Goal: Find specific page/section: Find specific page/section

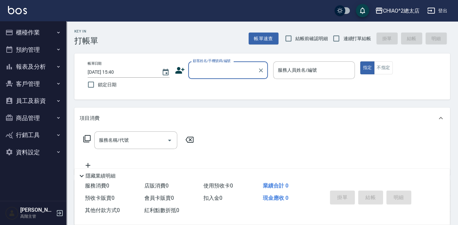
click at [42, 32] on button "櫃檯作業" at bounding box center [33, 32] width 61 height 17
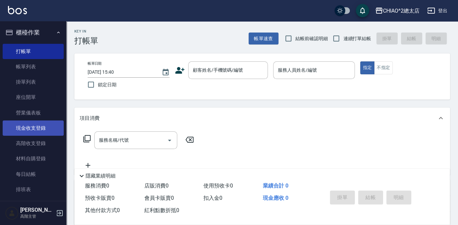
click at [43, 129] on link "現金收支登錄" at bounding box center [33, 128] width 61 height 15
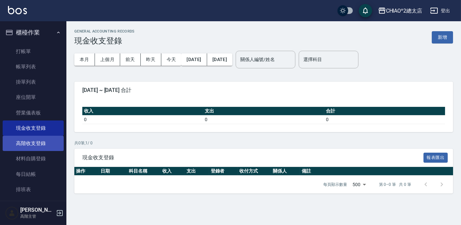
click at [40, 142] on link "高階收支登錄" at bounding box center [33, 143] width 61 height 15
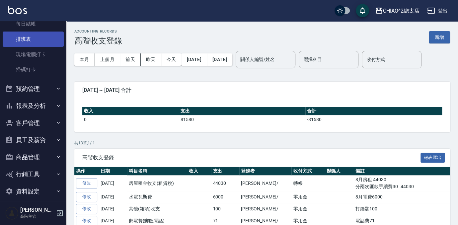
scroll to position [151, 0]
click at [33, 90] on button "預約管理" at bounding box center [33, 88] width 61 height 17
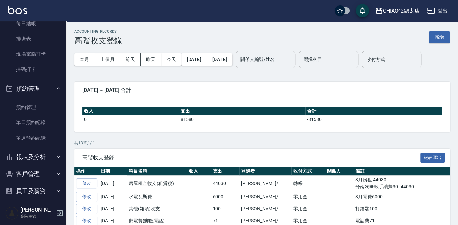
click at [38, 156] on button "報表及分析" at bounding box center [33, 156] width 61 height 17
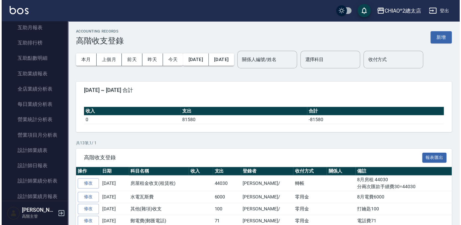
scroll to position [392, 0]
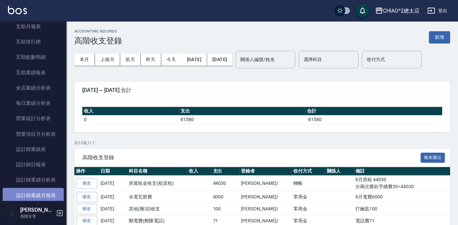
click at [52, 194] on link "設計師業績月報表" at bounding box center [33, 195] width 61 height 15
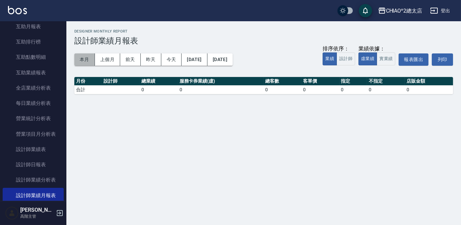
click at [80, 58] on button "本月" at bounding box center [84, 59] width 21 height 12
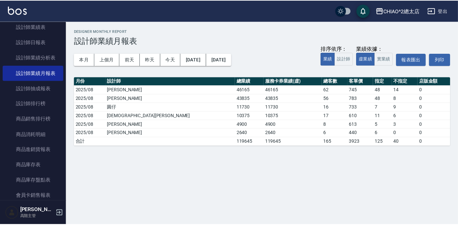
scroll to position [543, 0]
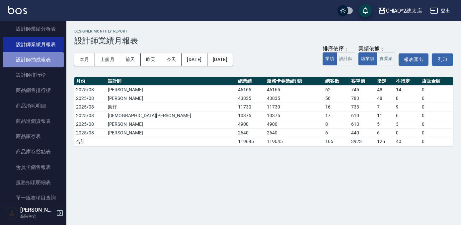
click at [45, 62] on link "設計師抽成報表" at bounding box center [33, 59] width 61 height 15
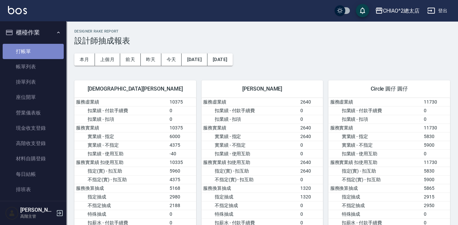
click at [47, 49] on link "打帳單" at bounding box center [33, 51] width 61 height 15
